Goal: Task Accomplishment & Management: Complete application form

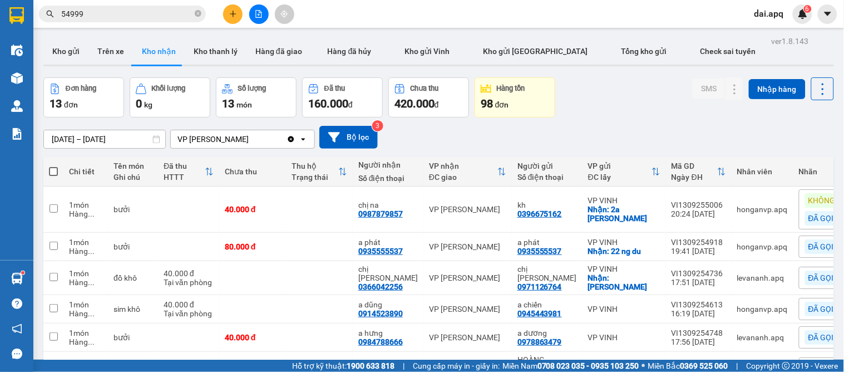
click at [232, 22] on button at bounding box center [232, 13] width 19 height 19
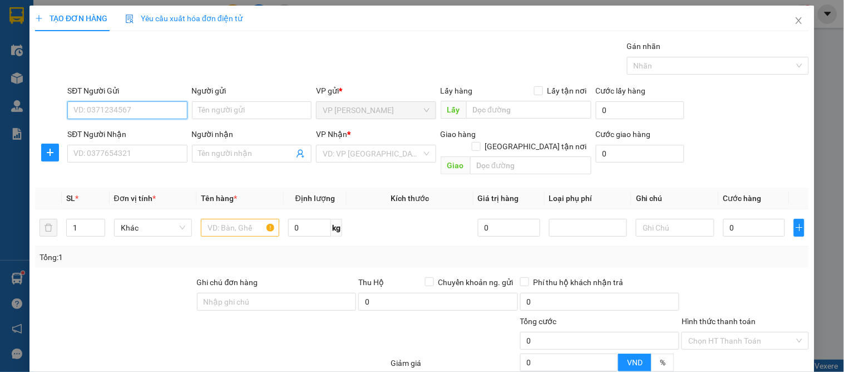
click at [139, 114] on input "SĐT Người Gửi" at bounding box center [127, 110] width 120 height 18
type input "0338318593"
click at [130, 136] on div "0338318593 - a chiến" at bounding box center [125, 132] width 105 height 12
type input "a chiến"
type input "0338318593"
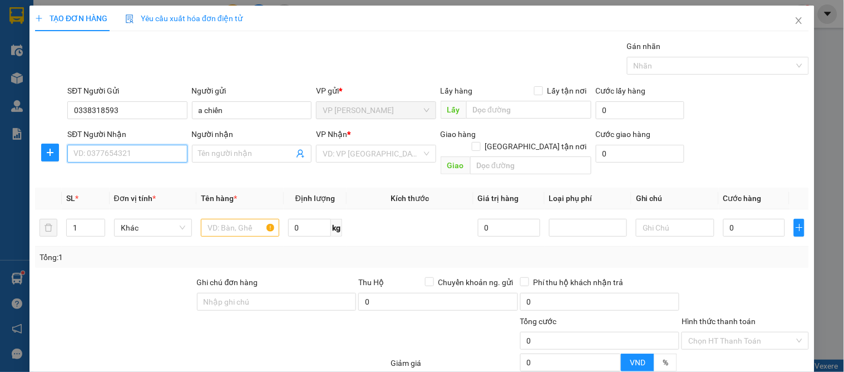
click at [147, 146] on input "SĐT Người Nhận" at bounding box center [127, 154] width 120 height 18
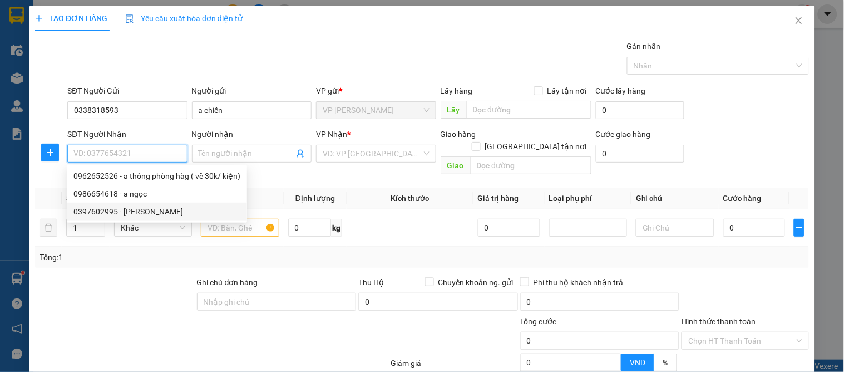
click at [147, 207] on div "0397602995 - [PERSON_NAME]" at bounding box center [156, 211] width 167 height 12
type input "0397602995"
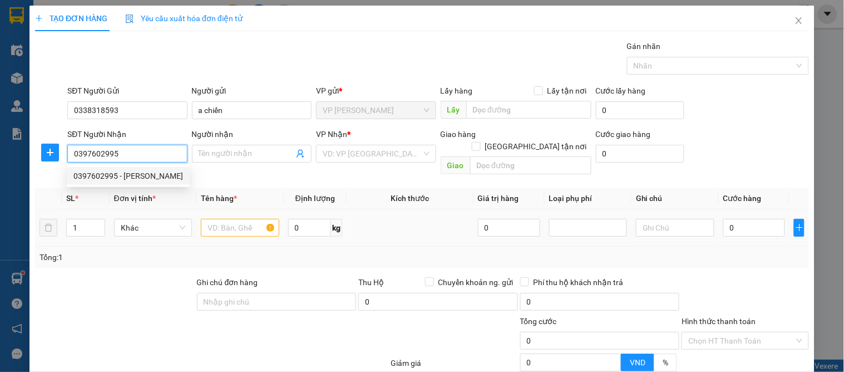
type input "[PERSON_NAME]"
checkbox input "true"
type input "vp"
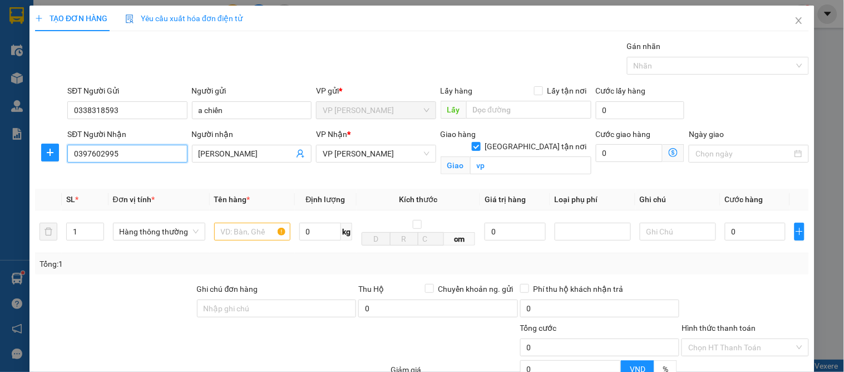
drag, startPoint x: 141, startPoint y: 149, endPoint x: 59, endPoint y: 147, distance: 81.8
click at [59, 147] on div "SĐT Người Nhận 0397602995 0397602995 Người nhận MẠNH HẢO VP Nhận * VP THANH CHƯ…" at bounding box center [422, 154] width 777 height 52
type input "0976050089"
click at [111, 168] on div "0976050089 - a huyền" at bounding box center [126, 176] width 119 height 18
type input "a huyền"
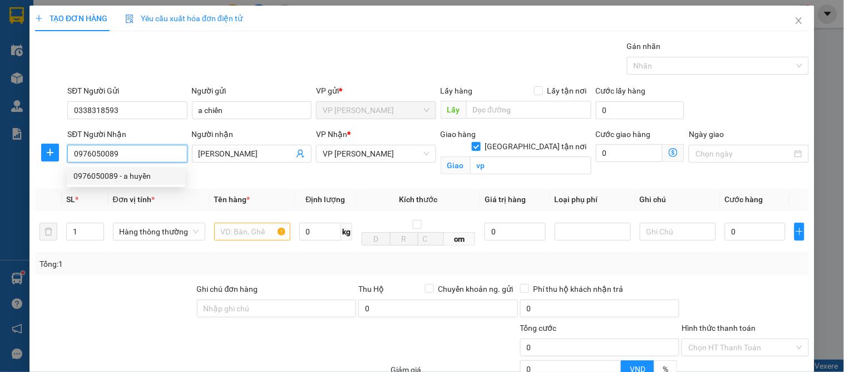
type input "65 đào tấn"
type input "0976050089"
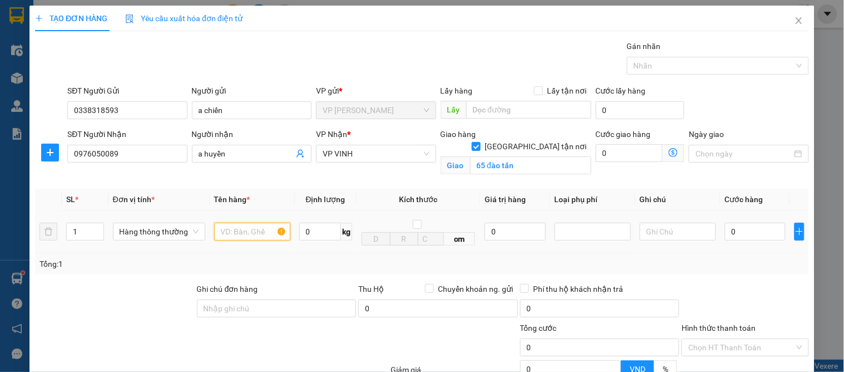
click at [237, 240] on input "text" at bounding box center [252, 232] width 76 height 18
type input "khuôn bánh"
click at [756, 229] on input "0" at bounding box center [755, 232] width 61 height 18
type input "3"
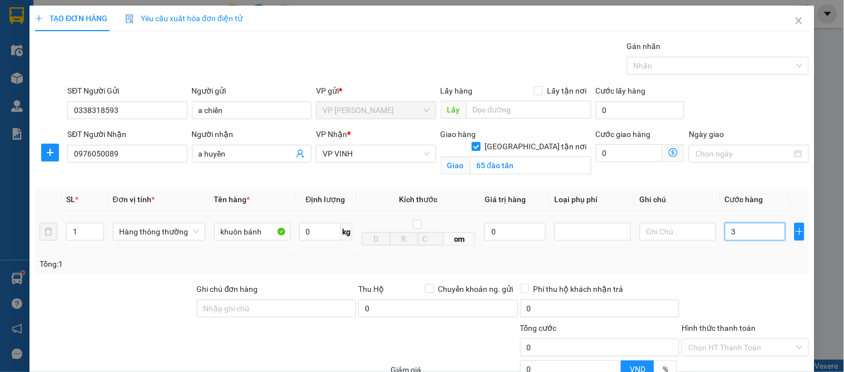
type input "3"
type input "30"
type input "30.000"
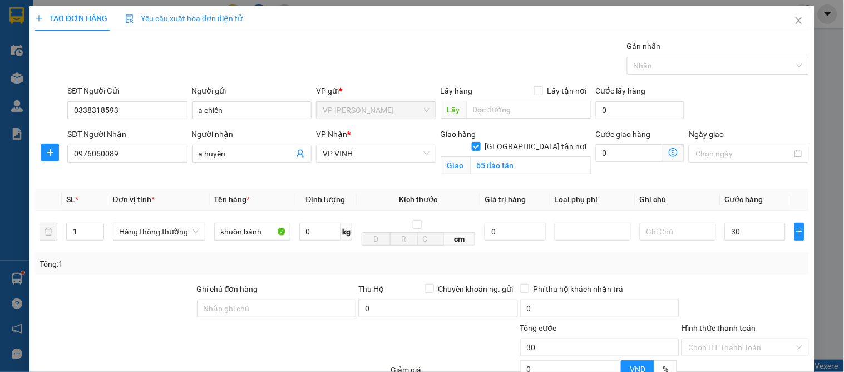
type input "30.000"
click at [726, 259] on div "Tổng: 1" at bounding box center [422, 264] width 765 height 12
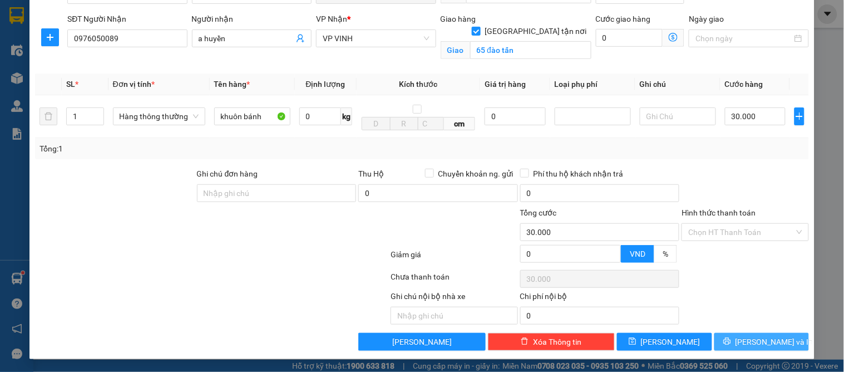
click at [785, 338] on button "[PERSON_NAME] và In" at bounding box center [762, 342] width 95 height 18
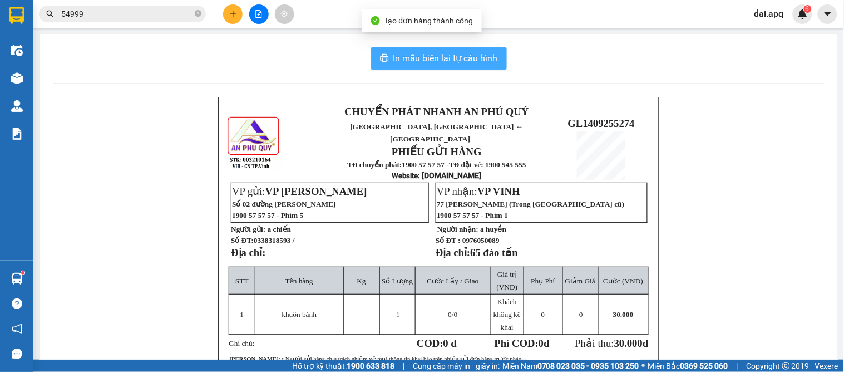
click at [459, 62] on span "In mẫu biên lai tự cấu hình" at bounding box center [446, 58] width 105 height 14
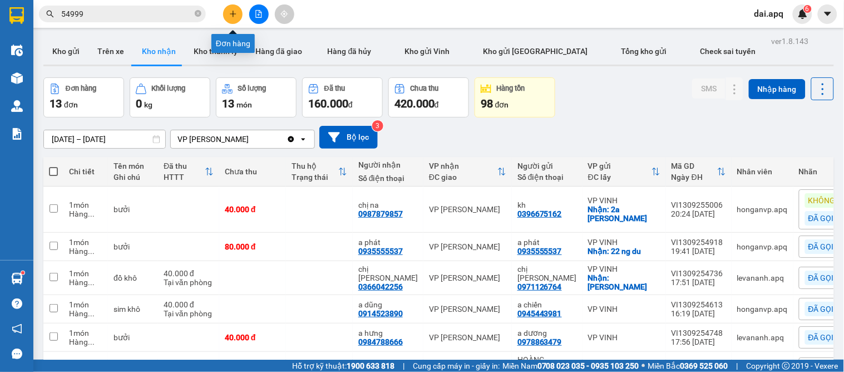
click at [235, 18] on button at bounding box center [232, 13] width 19 height 19
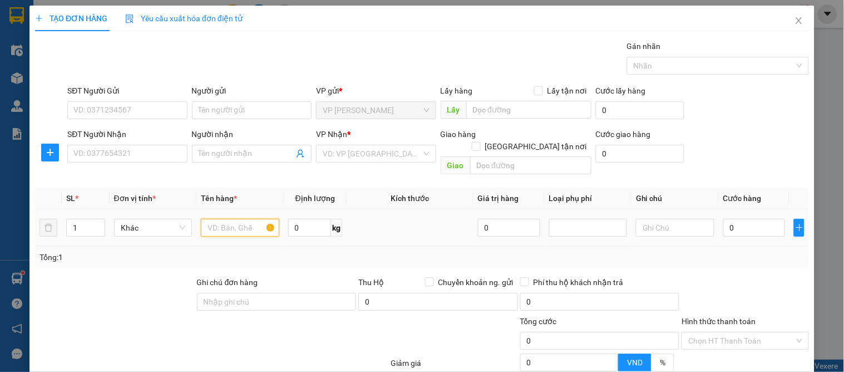
click at [224, 219] on input "text" at bounding box center [240, 228] width 78 height 18
type input "chanh"
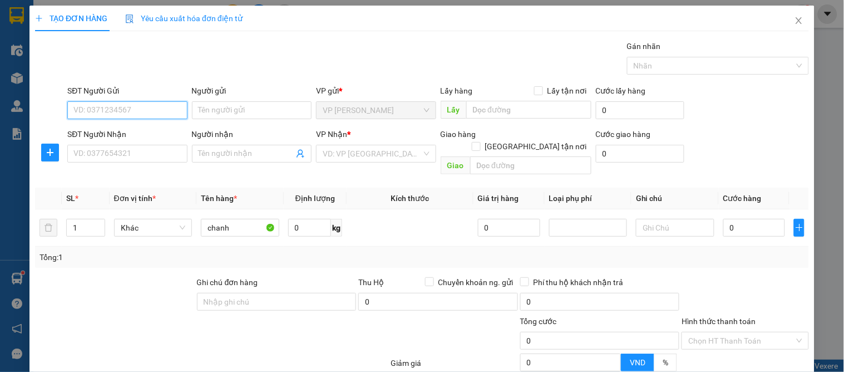
click at [153, 106] on input "SĐT Người Gửi" at bounding box center [127, 110] width 120 height 18
click at [158, 109] on input "SĐT Người Gửi" at bounding box center [127, 110] width 120 height 18
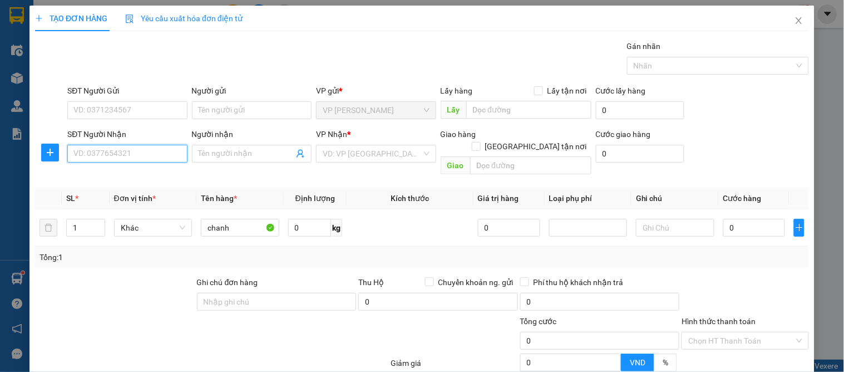
click at [142, 160] on input "SĐT Người Nhận" at bounding box center [127, 154] width 120 height 18
type input "0988621629"
click at [123, 171] on div "0988621629 - [PERSON_NAME]" at bounding box center [128, 176] width 110 height 12
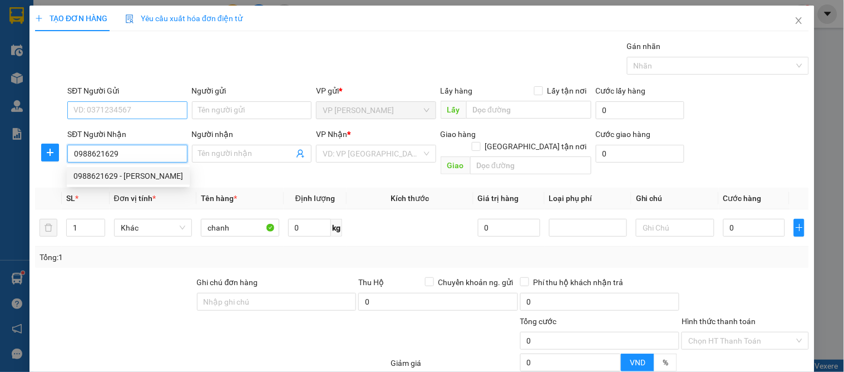
type input "C THẢO"
checkbox input "true"
type input "38 [PERSON_NAME]"
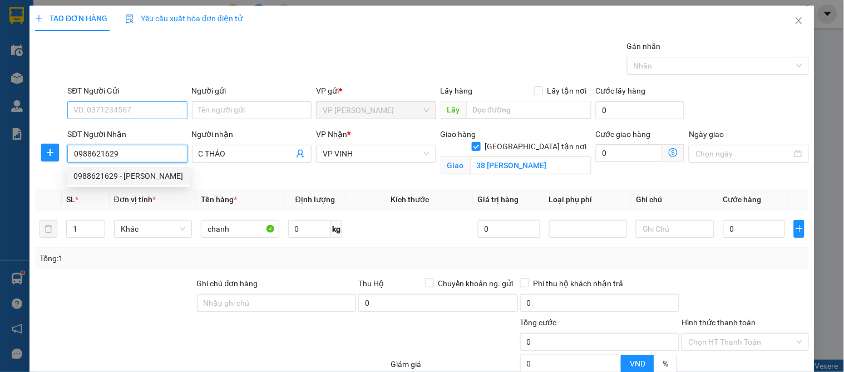
type input "0988621629"
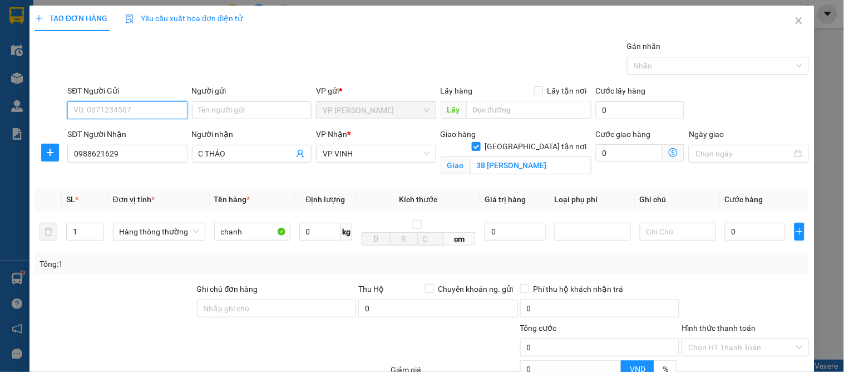
click at [125, 112] on input "SĐT Người Gửi" at bounding box center [127, 110] width 120 height 18
click at [151, 153] on div "0917759994 - a phương" at bounding box center [125, 150] width 105 height 12
type input "0917759994"
type input "a phương"
click at [755, 243] on td "0" at bounding box center [756, 231] width 70 height 43
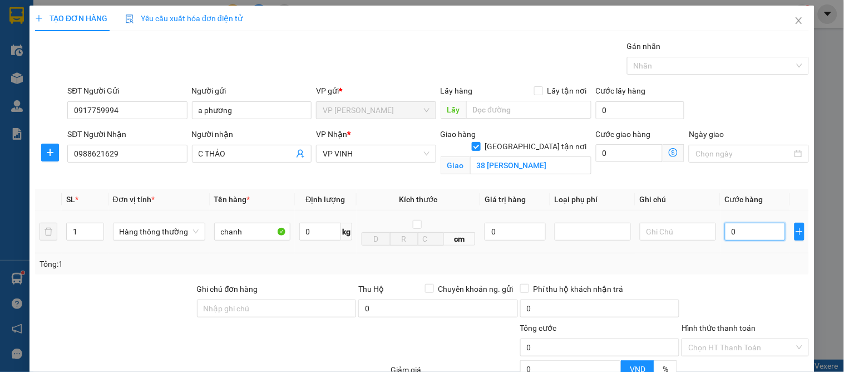
click at [751, 238] on input "0" at bounding box center [755, 232] width 61 height 18
click at [746, 271] on div "Tổng: 1" at bounding box center [422, 263] width 774 height 21
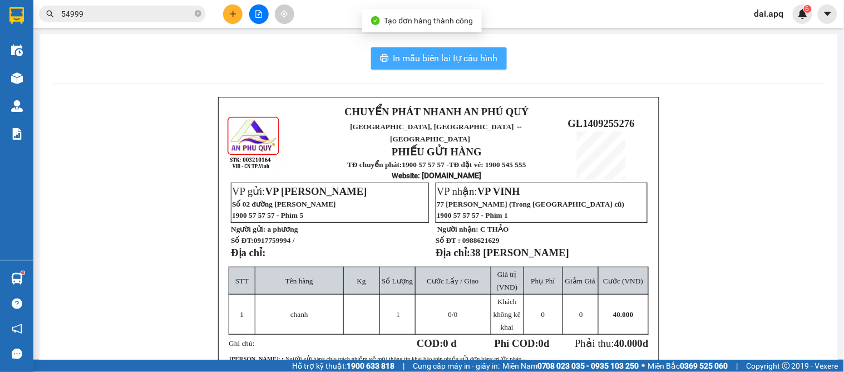
click at [380, 58] on icon "printer" at bounding box center [384, 57] width 9 height 9
